Goal: Task Accomplishment & Management: Use online tool/utility

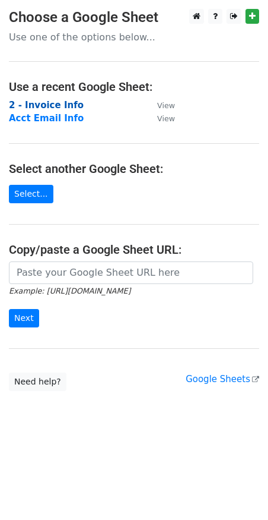
click at [63, 104] on strong "2 - Invoice Info" at bounding box center [46, 105] width 75 height 11
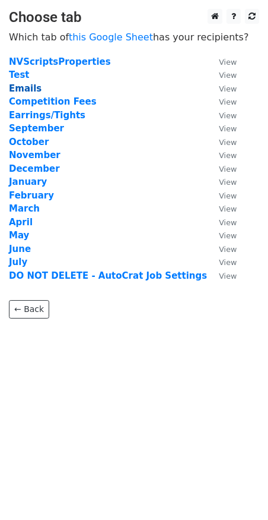
click at [26, 87] on strong "Emails" at bounding box center [25, 88] width 33 height 11
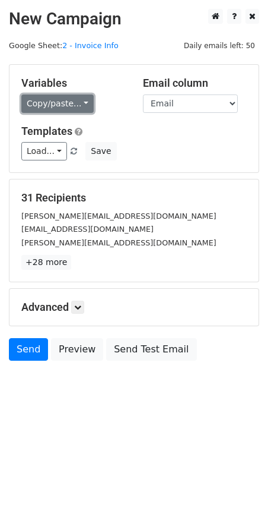
click at [80, 103] on link "Copy/paste..." at bounding box center [57, 103] width 72 height 18
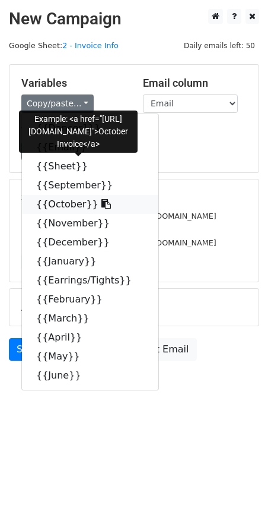
click at [102, 206] on icon at bounding box center [107, 204] width 10 height 10
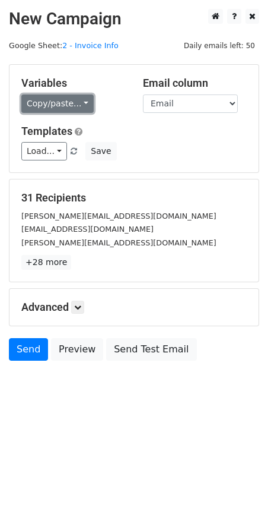
click at [75, 100] on link "Copy/paste..." at bounding box center [57, 103] width 72 height 18
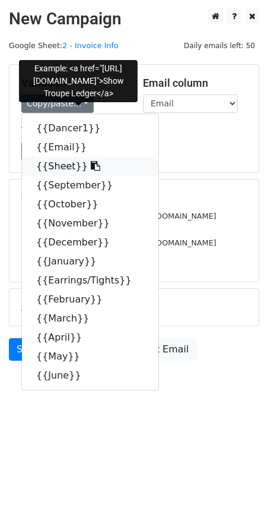
click at [91, 166] on icon at bounding box center [96, 166] width 10 height 10
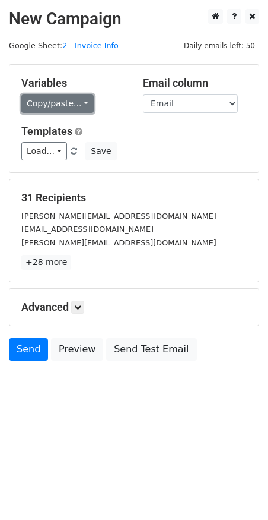
click at [70, 94] on link "Copy/paste..." at bounding box center [57, 103] width 72 height 18
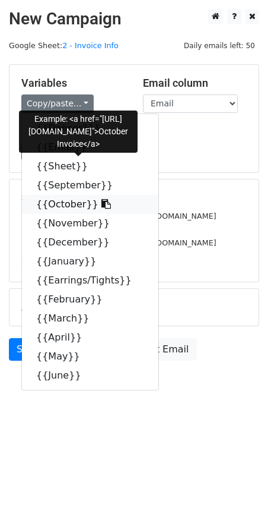
click at [55, 201] on link "{{October}}" at bounding box center [90, 204] width 137 height 19
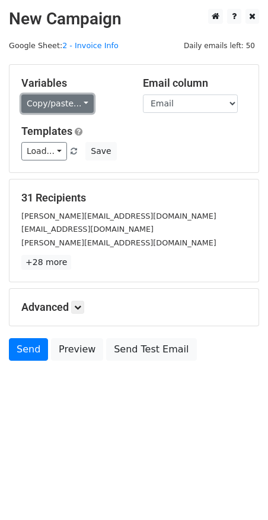
click at [50, 106] on link "Copy/paste..." at bounding box center [57, 103] width 72 height 18
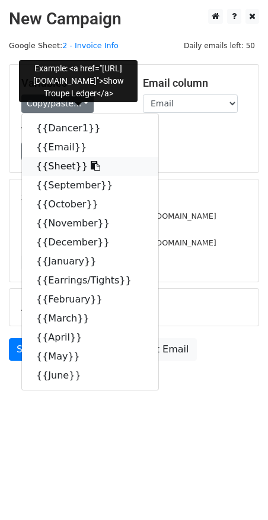
click at [58, 166] on link "{{Sheet}}" at bounding box center [90, 166] width 137 height 19
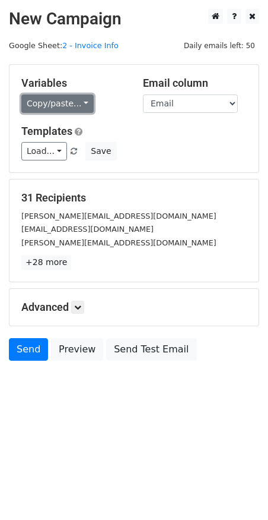
click at [77, 100] on link "Copy/paste..." at bounding box center [57, 103] width 72 height 18
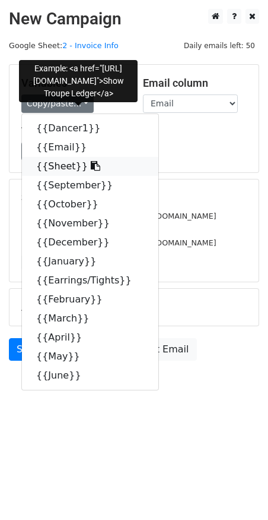
click at [83, 161] on link "{{Sheet}}" at bounding box center [90, 166] width 137 height 19
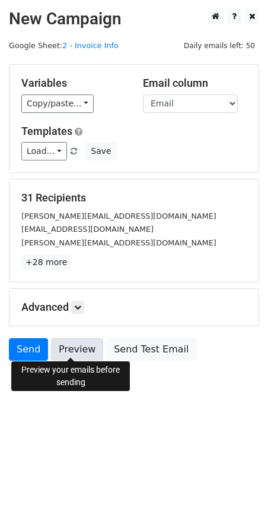
click at [75, 348] on link "Preview" at bounding box center [77, 349] width 52 height 23
click at [74, 352] on link "Preview" at bounding box center [77, 349] width 52 height 23
click at [72, 347] on link "Preview" at bounding box center [77, 349] width 52 height 23
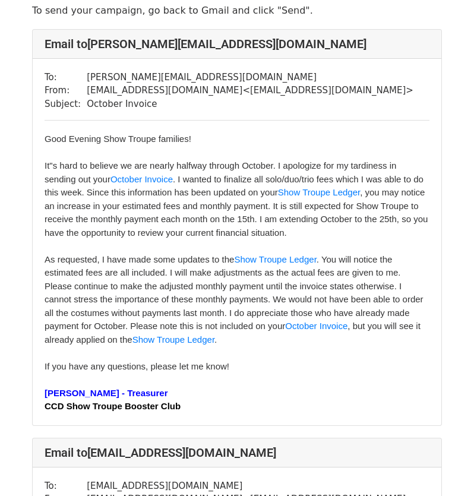
scroll to position [56, 0]
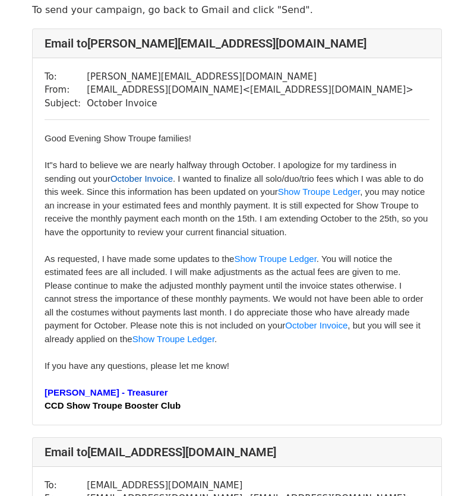
click at [155, 177] on link "October Invoice" at bounding box center [141, 178] width 62 height 10
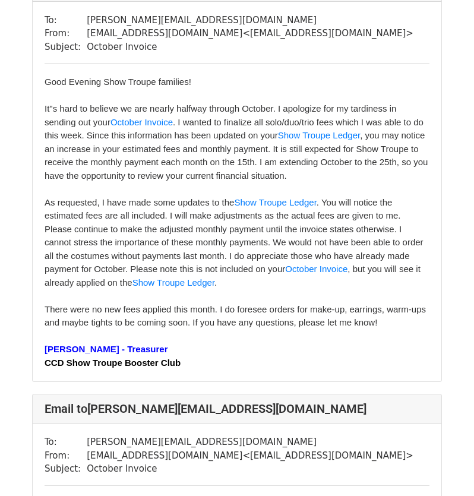
scroll to position [957, 0]
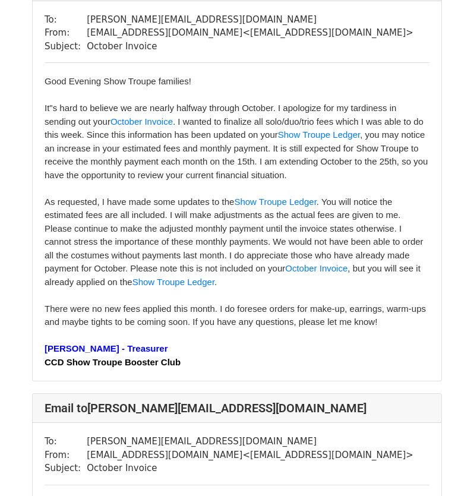
drag, startPoint x: 347, startPoint y: 265, endPoint x: 305, endPoint y: 302, distance: 56.0
click at [305, 302] on div at bounding box center [237, 296] width 385 height 14
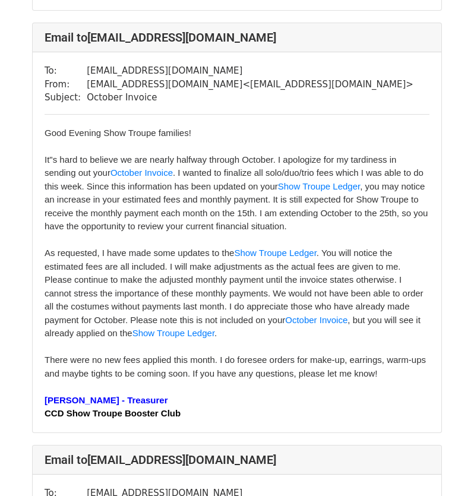
scroll to position [2172, 0]
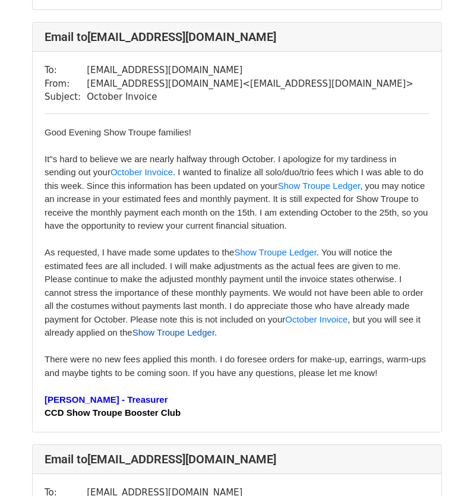
click at [214, 336] on link "Show Troupe Ledger" at bounding box center [173, 332] width 82 height 10
